Goal: Task Accomplishment & Management: Manage account settings

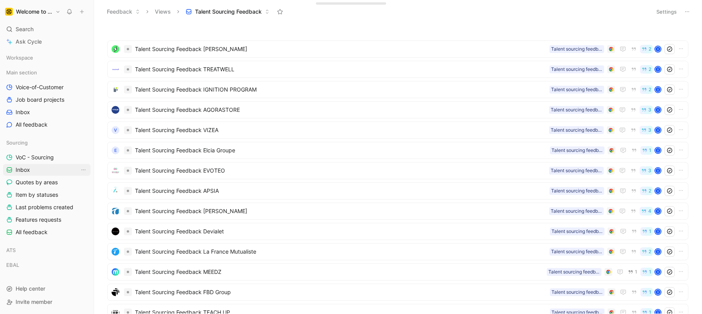
click at [50, 170] on link "Inbox" at bounding box center [46, 170] width 87 height 12
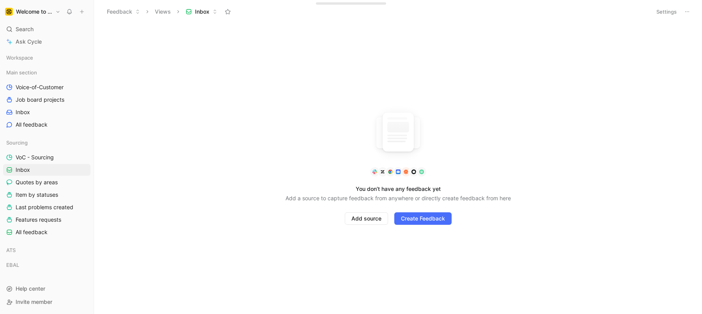
click at [24, 12] on h1 "Welcome to the Jungle" at bounding box center [34, 11] width 36 height 7
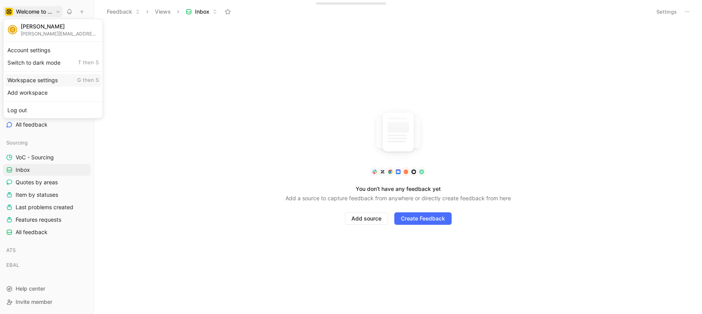
click at [26, 83] on div "Workspace settings G then S" at bounding box center [53, 80] width 96 height 12
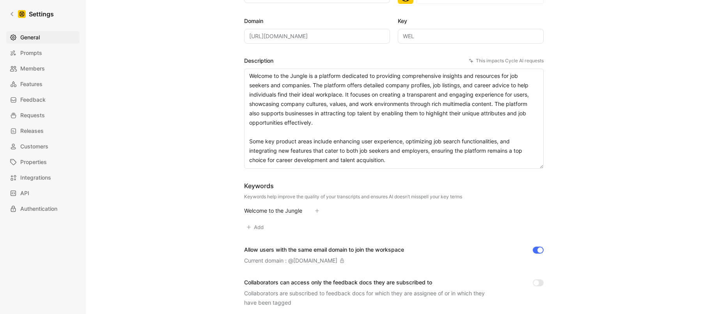
scroll to position [91, 0]
click at [42, 71] on span "Members" at bounding box center [32, 68] width 25 height 9
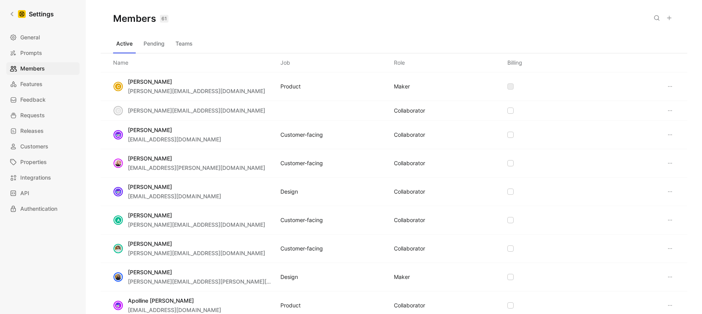
click at [669, 16] on use at bounding box center [669, 18] width 4 height 4
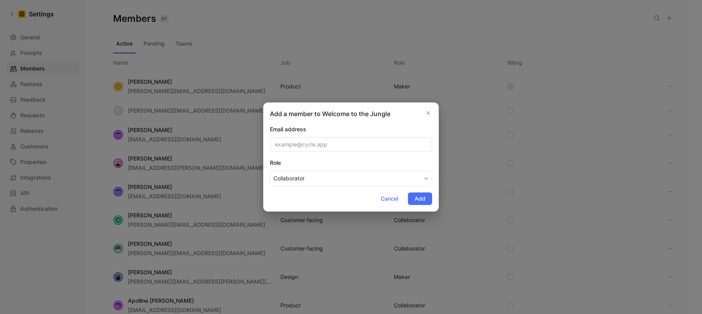
click at [275, 150] on input "email" at bounding box center [351, 144] width 162 height 15
click at [294, 147] on input "email" at bounding box center [351, 144] width 162 height 15
paste input "[PERSON_NAME][EMAIL_ADDRESS][PERSON_NAME][DOMAIN_NAME]"
type input "[PERSON_NAME][EMAIL_ADDRESS][PERSON_NAME][DOMAIN_NAME]"
click at [427, 198] on button "Add" at bounding box center [420, 199] width 24 height 12
